Goal: Find specific page/section: Find specific page/section

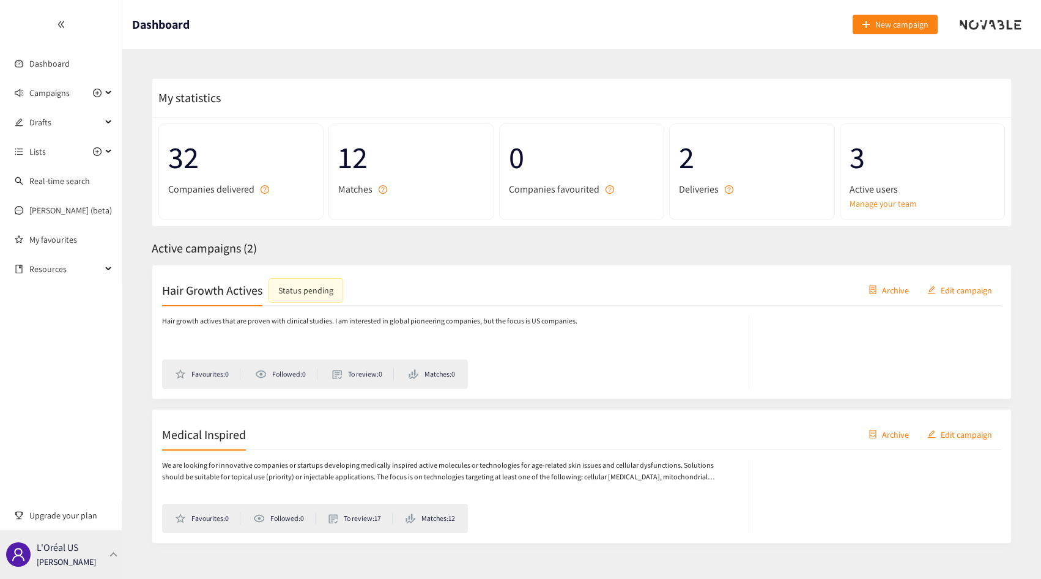
click at [87, 552] on div "L'Oréal US [PERSON_NAME]" at bounding box center [66, 555] width 59 height 18
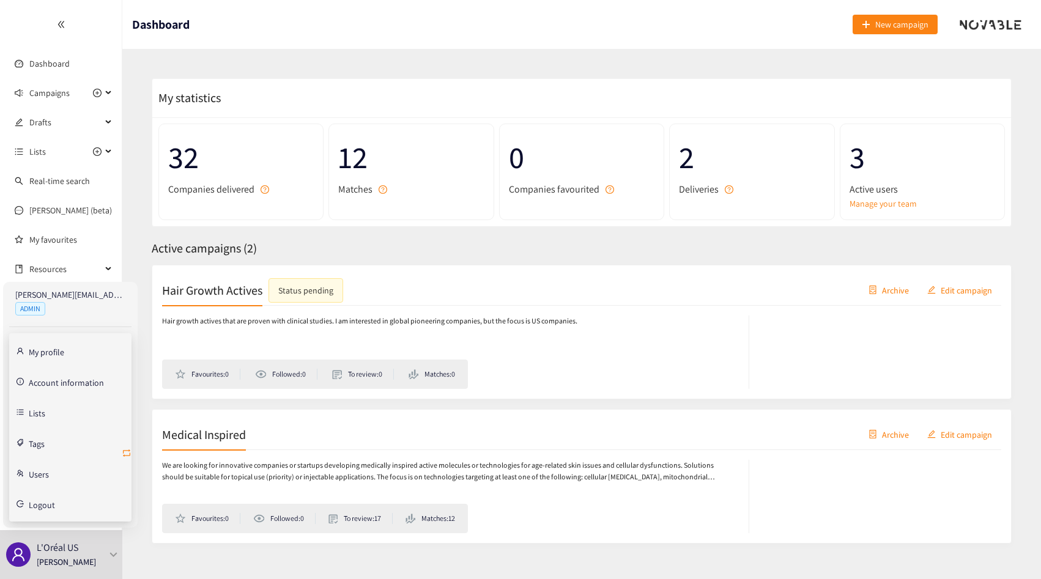
click at [130, 453] on icon "retweet" at bounding box center [126, 453] width 7 height 7
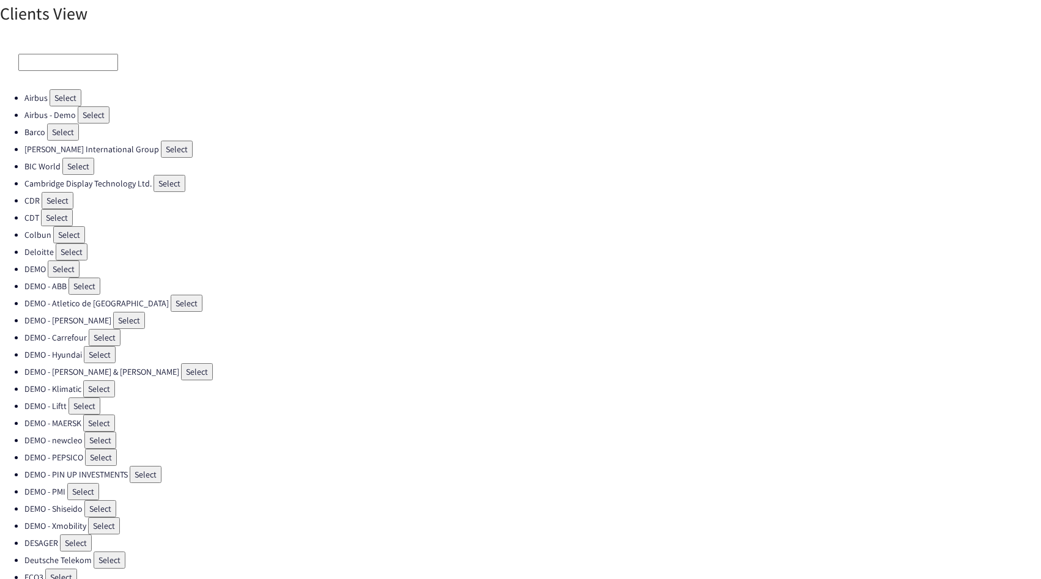
click at [30, 56] on input at bounding box center [68, 62] width 100 height 17
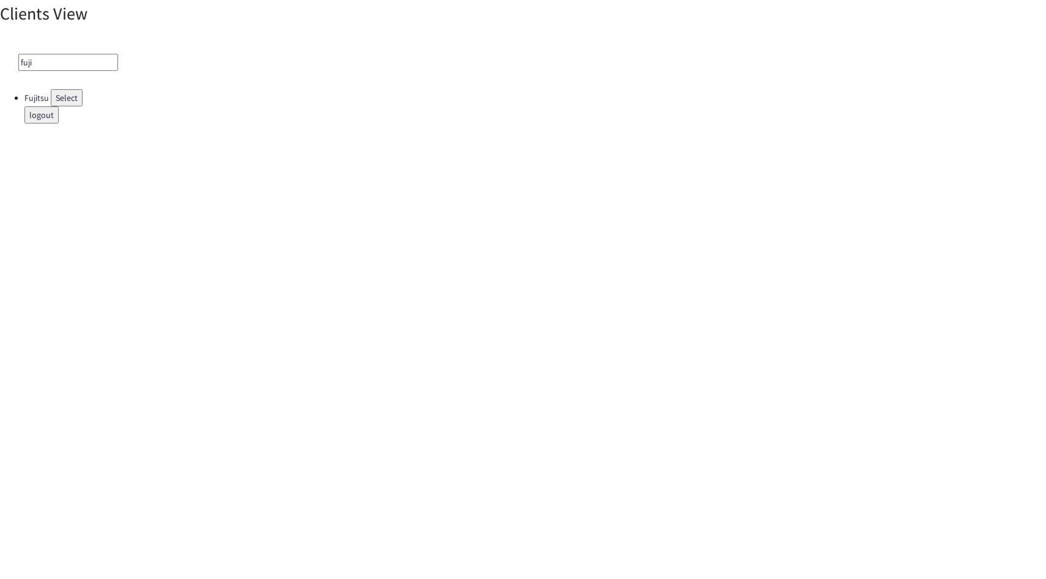
type input "fuji"
click at [55, 95] on button "Select" at bounding box center [67, 97] width 32 height 17
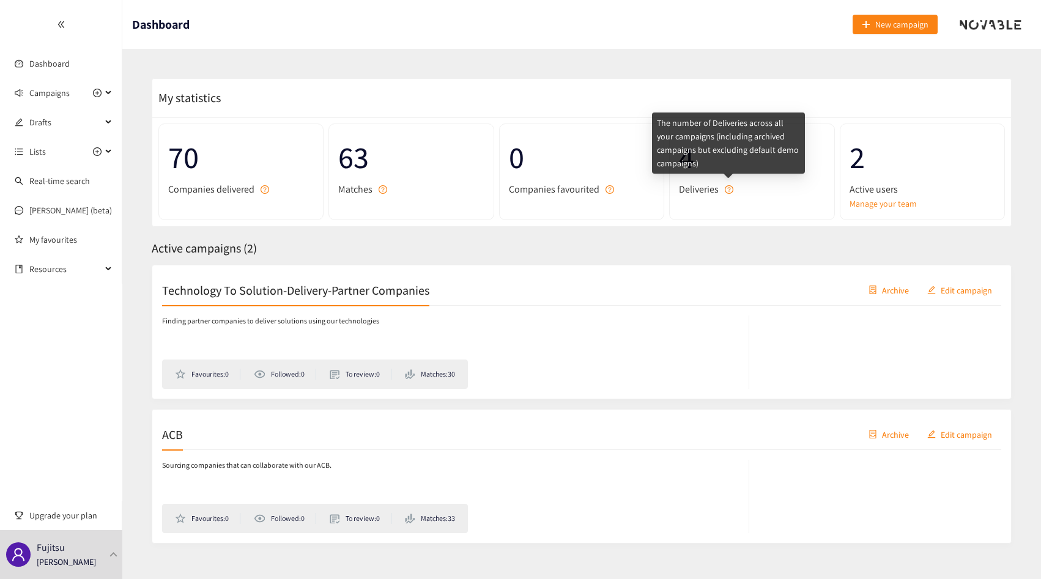
click at [726, 187] on icon "question-circle" at bounding box center [729, 189] width 9 height 9
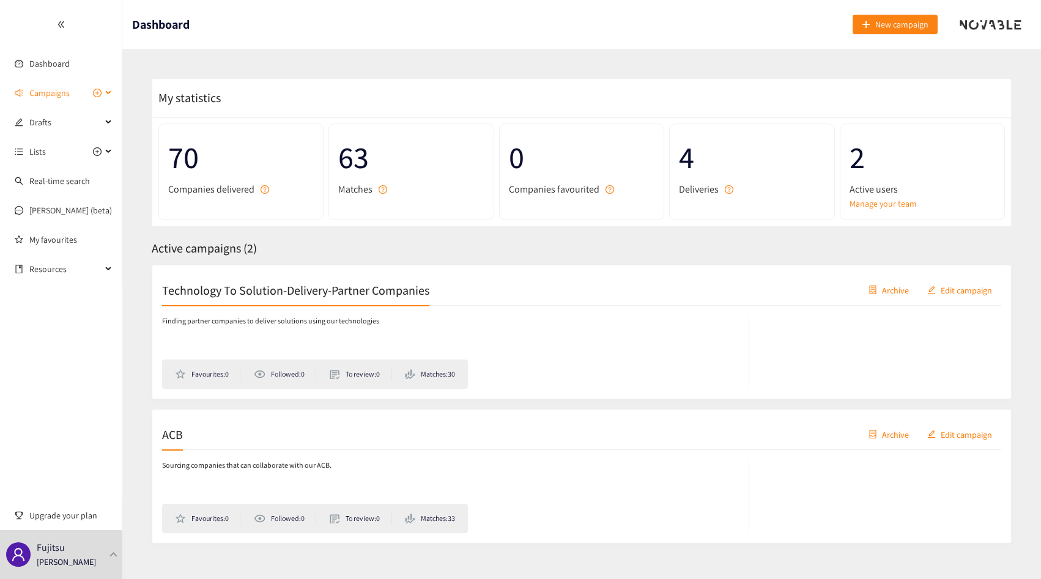
click at [61, 97] on span "Campaigns" at bounding box center [49, 93] width 40 height 24
click at [95, 564] on div "Fujitsu [PERSON_NAME]" at bounding box center [61, 554] width 122 height 49
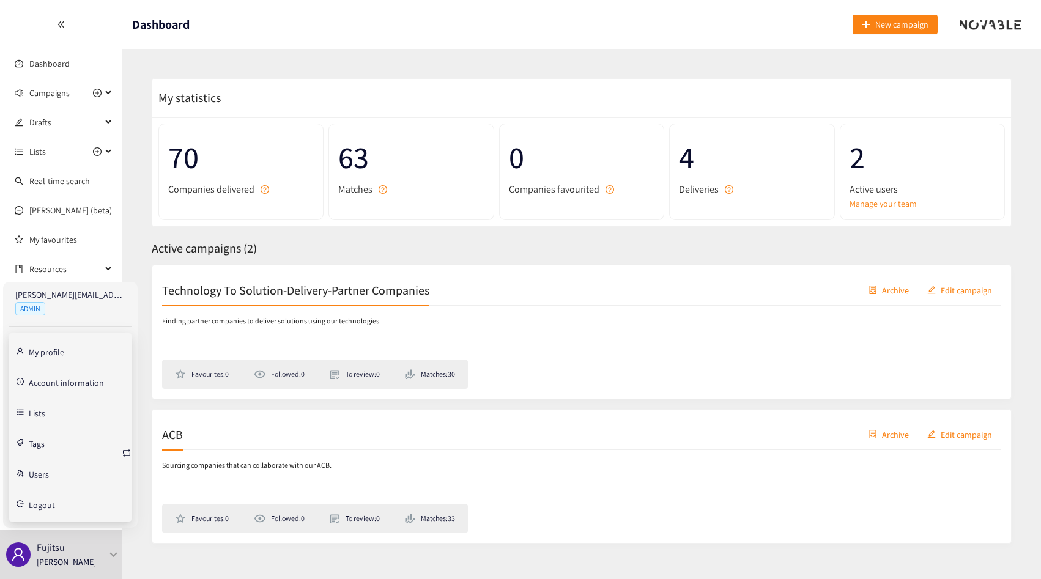
click at [52, 381] on link "Account information" at bounding box center [66, 381] width 75 height 11
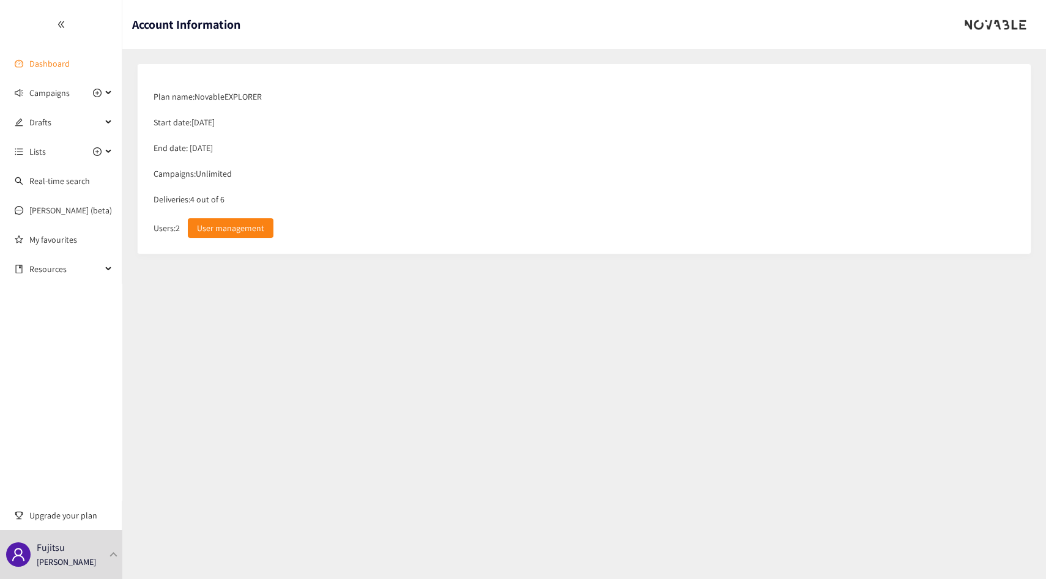
click at [32, 58] on link "Dashboard" at bounding box center [49, 63] width 40 height 11
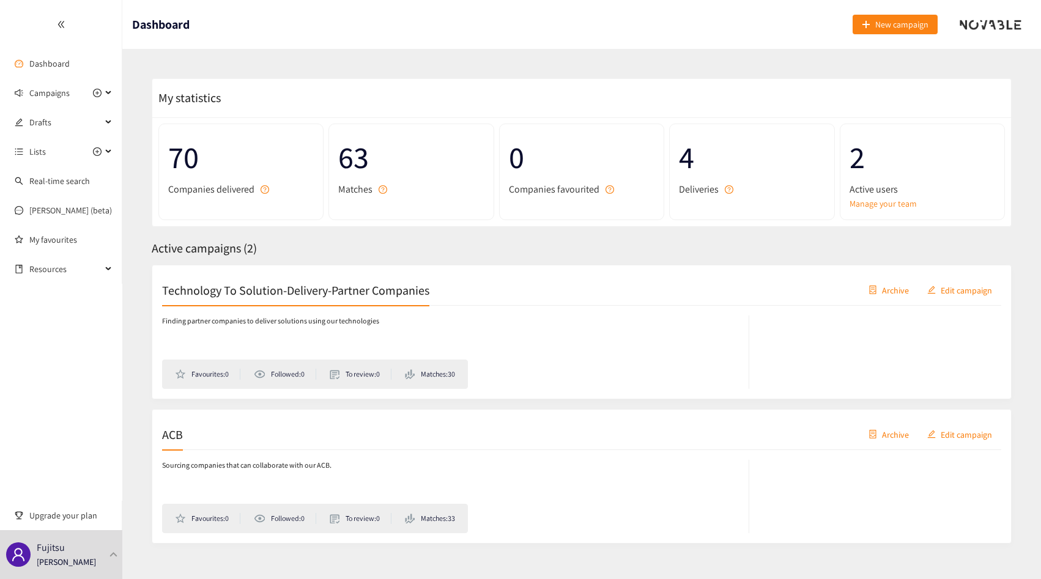
click at [222, 417] on div "ACB Archive Edit campaign Sourcing companies that can collaborate with our ACB.…" at bounding box center [582, 476] width 860 height 135
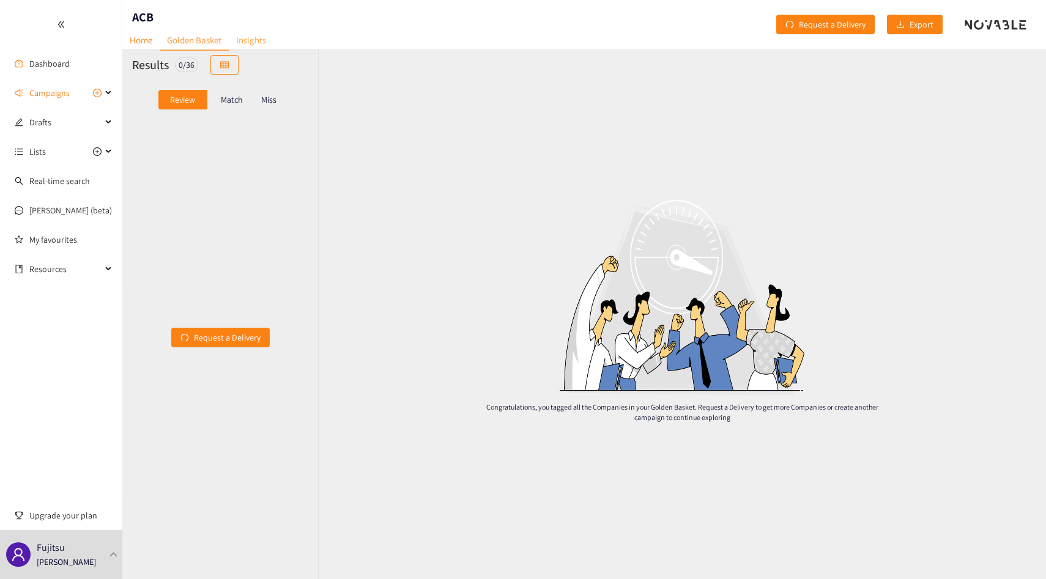
click at [254, 36] on link "Insights" at bounding box center [251, 40] width 45 height 19
